Goal: Information Seeking & Learning: Learn about a topic

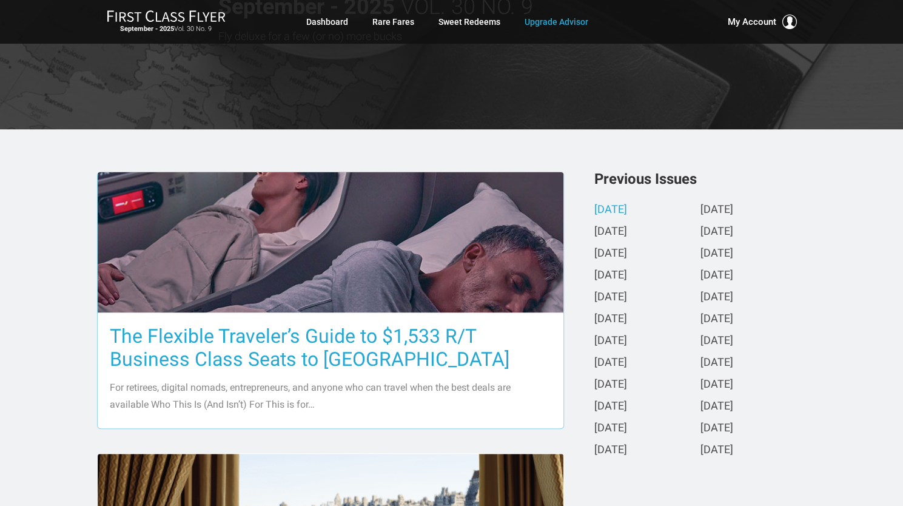
scroll to position [243, 0]
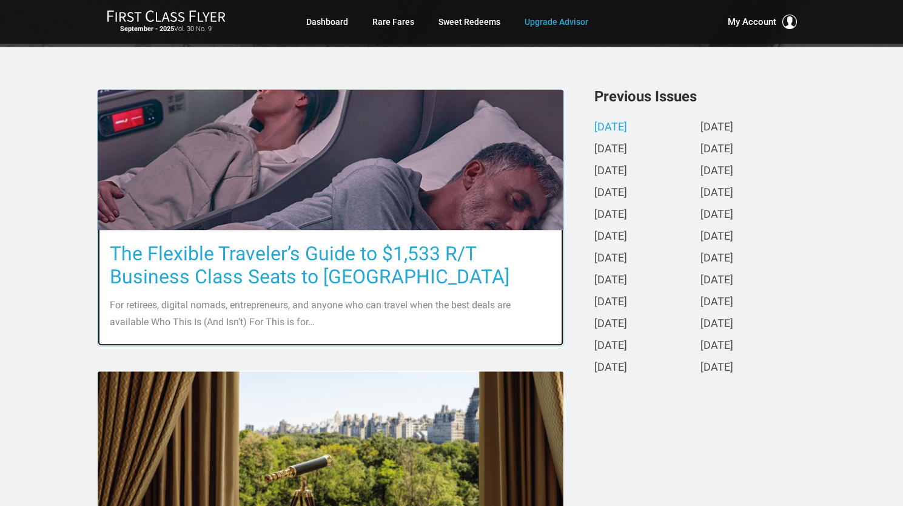
click at [331, 252] on h3 "The Flexible Traveler’s Guide to $1,533 R/T Business Class Seats to [GEOGRAPHIC…" at bounding box center [331, 265] width 442 height 46
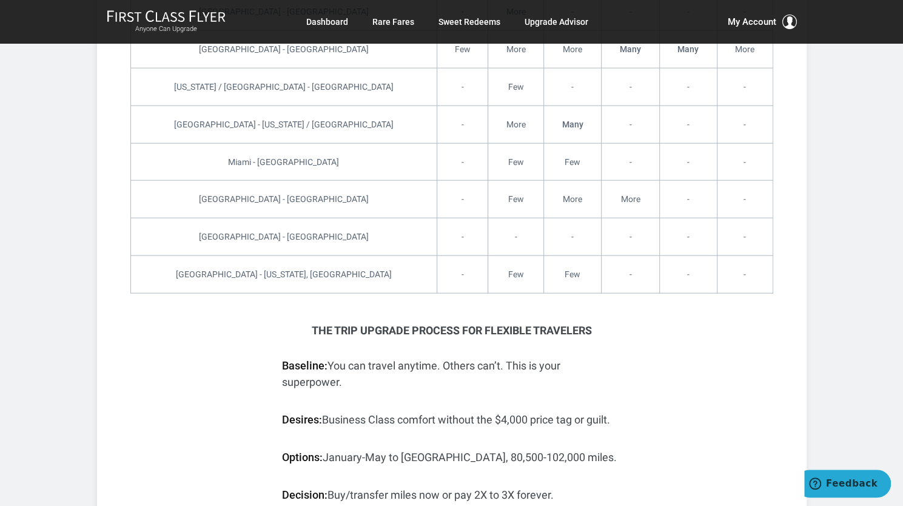
scroll to position [4307, 0]
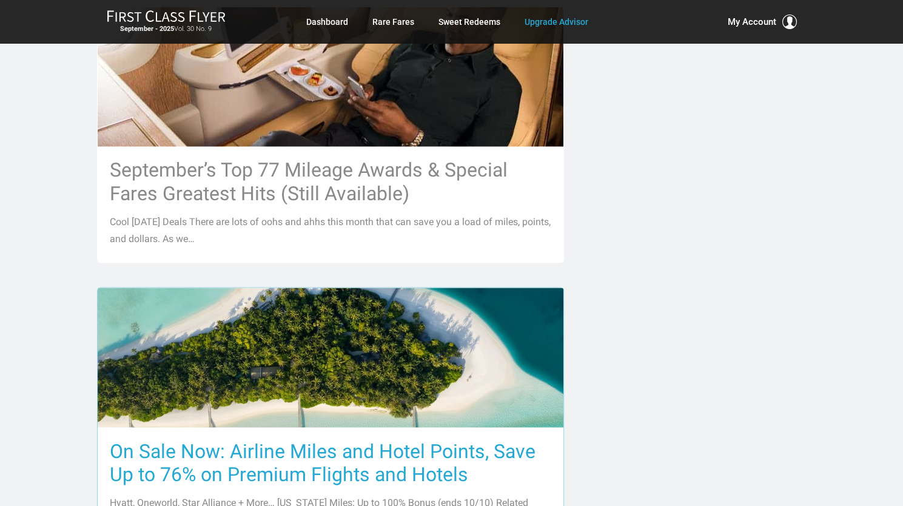
scroll to position [1152, 0]
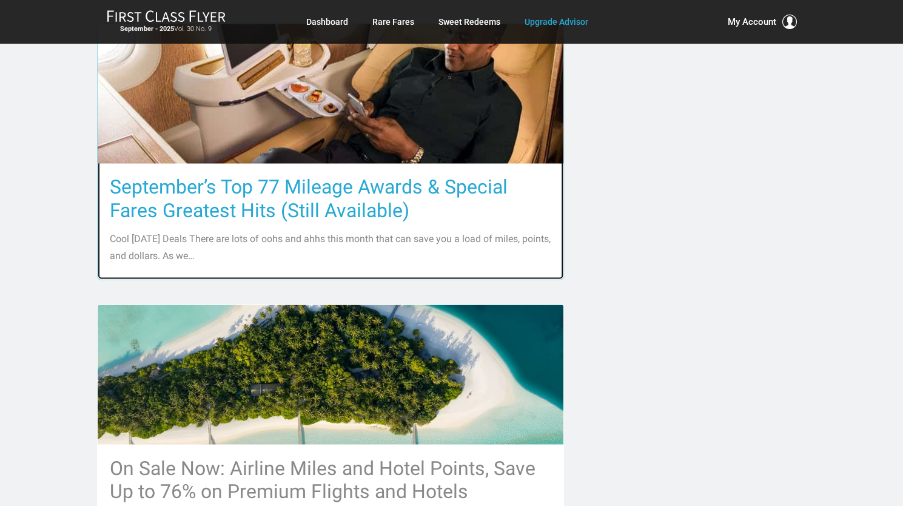
click at [411, 186] on h3 "September’s Top 77 Mileage Awards & Special Fares Greatest Hits (Still Availabl…" at bounding box center [331, 198] width 442 height 46
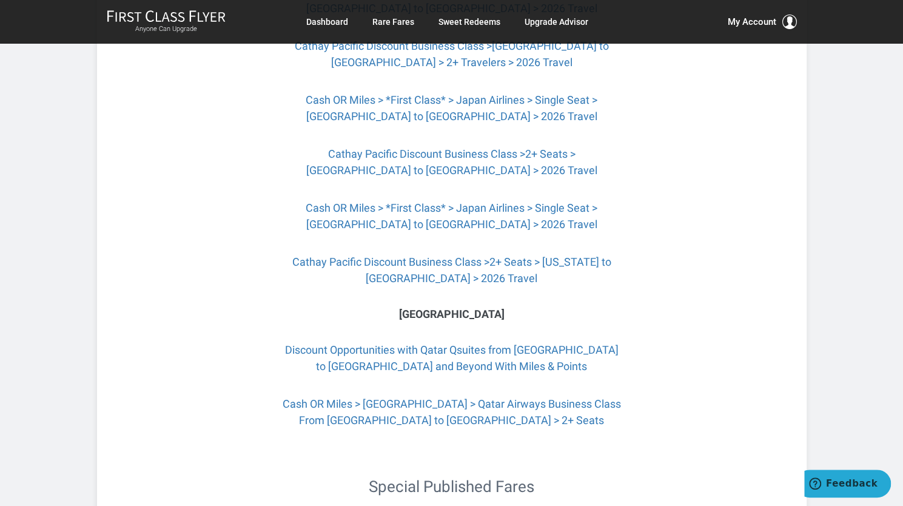
scroll to position [2123, 0]
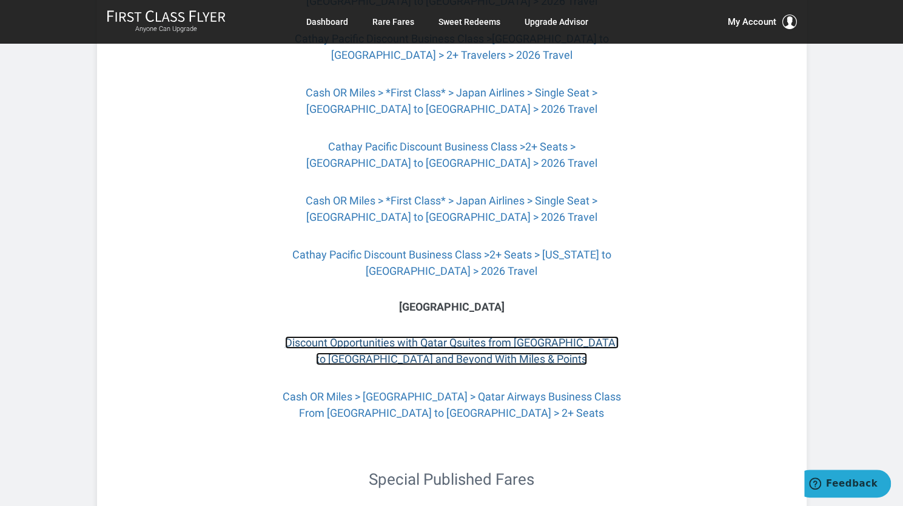
click at [590, 350] on link "Discount Opportunities with Qatar Qsuites from [GEOGRAPHIC_DATA] to [GEOGRAPHIC…" at bounding box center [452, 350] width 334 height 29
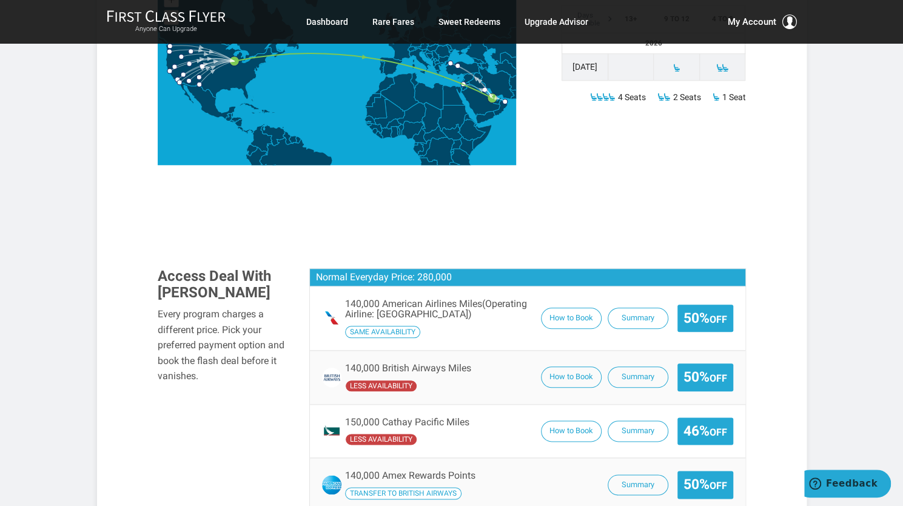
scroll to position [607, 0]
